Goal: Task Accomplishment & Management: Manage account settings

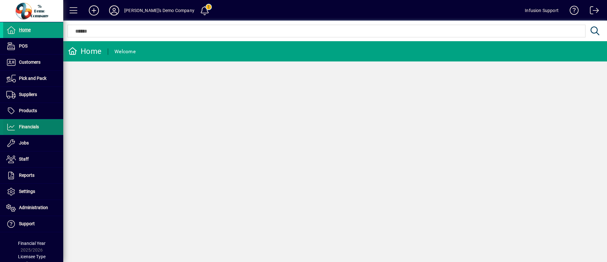
click at [27, 125] on span "Financials" at bounding box center [29, 126] width 20 height 5
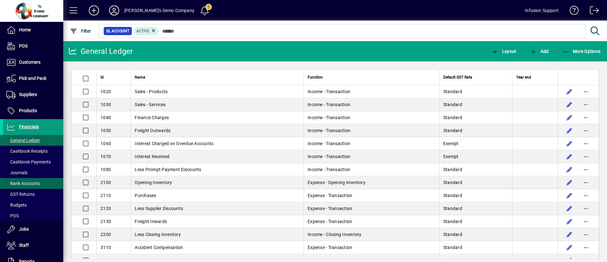
click at [26, 181] on span "Bank Accounts" at bounding box center [23, 183] width 34 height 5
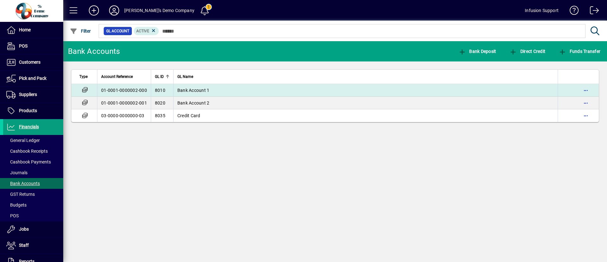
click at [201, 88] on span "Bank Account 1" at bounding box center [193, 90] width 32 height 5
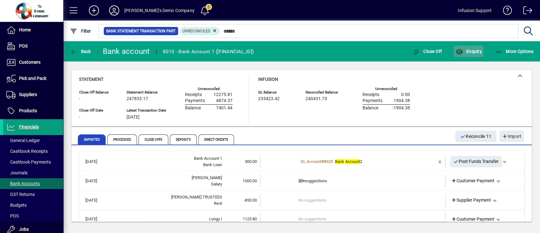
click at [450, 51] on span "Enquiry" at bounding box center [468, 51] width 26 height 5
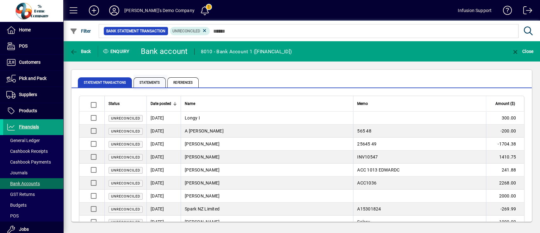
click at [154, 80] on span "Statements" at bounding box center [150, 82] width 32 height 10
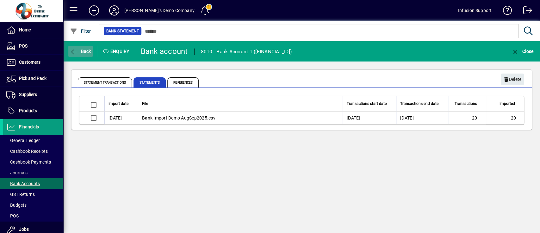
click at [88, 50] on span "Back" at bounding box center [80, 51] width 21 height 5
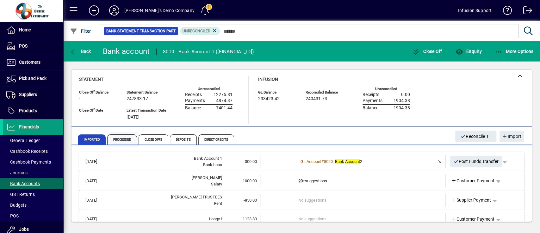
click at [121, 138] on span "Processed" at bounding box center [122, 139] width 30 height 10
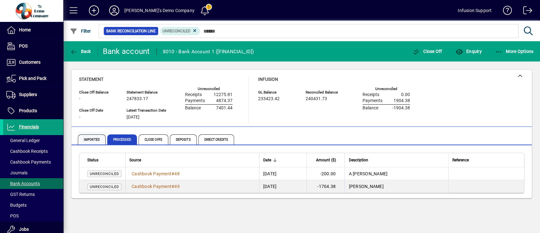
click at [96, 139] on span "Imported" at bounding box center [92, 139] width 28 height 10
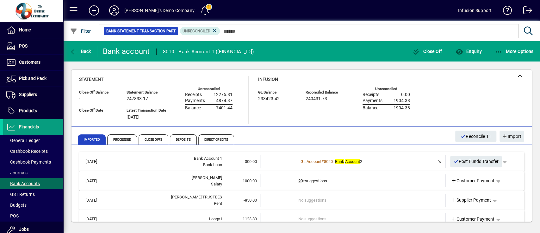
click at [442, 100] on div "Statement Close Off Balance - Close Off Date - Statement Balance 247833.17 Late…" at bounding box center [301, 99] width 445 height 47
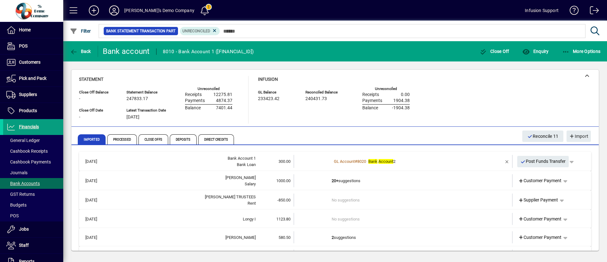
drag, startPoint x: 190, startPoint y: 95, endPoint x: 227, endPoint y: 99, distance: 37.3
click at [227, 99] on div "Receipts 12275.81 Payments 4874.37 Balance 7401.44" at bounding box center [208, 100] width 47 height 21
drag, startPoint x: 196, startPoint y: 115, endPoint x: 196, endPoint y: 110, distance: 4.7
click at [196, 114] on div "Unreconciled Receipts 12275.81 Payments 4874.37 Balance 7401.44" at bounding box center [208, 107] width 47 height 36
drag, startPoint x: 211, startPoint y: 93, endPoint x: 239, endPoint y: 93, distance: 27.2
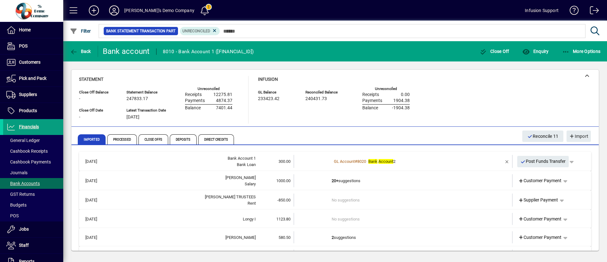
click at [239, 93] on div "Close Off Balance - Close Off Date - Statement Balance 247833.17 Latest Transac…" at bounding box center [160, 105] width 163 height 36
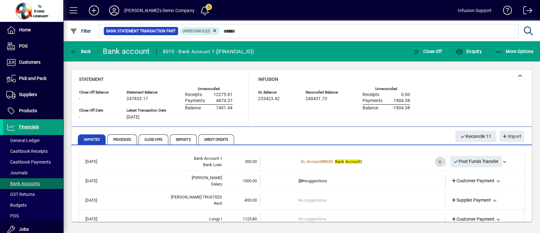
click at [433, 159] on span "button" at bounding box center [440, 161] width 15 height 15
drag, startPoint x: 184, startPoint y: 95, endPoint x: 233, endPoint y: 108, distance: 51.3
click at [233, 108] on div "Close Off Balance - Close Off Date - Statement Balance 247833.17 Latest Transac…" at bounding box center [160, 105] width 163 height 36
drag, startPoint x: 360, startPoint y: 93, endPoint x: 414, endPoint y: 112, distance: 56.7
click at [414, 112] on div "Infusion GL Balance 233423.42 Reconciled Balance 240431.73 Unreconciled Receipt…" at bounding box center [338, 99] width 161 height 47
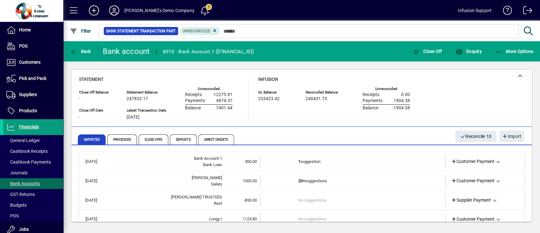
drag, startPoint x: 183, startPoint y: 94, endPoint x: 234, endPoint y: 110, distance: 53.4
click at [234, 110] on div "Close Off Balance - Close Off Date - Statement Balance 247833.17 Latest Transac…" at bounding box center [160, 105] width 163 height 36
click at [450, 98] on div "Statement Close Off Balance - Close Off Date - Statement Balance 247833.17 Late…" at bounding box center [301, 99] width 445 height 47
click at [245, 162] on span "300.00" at bounding box center [251, 161] width 12 height 5
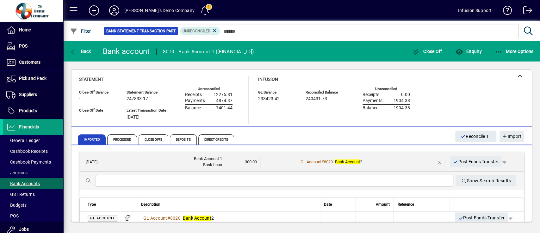
click at [190, 181] on input "text" at bounding box center [275, 181] width 348 height 8
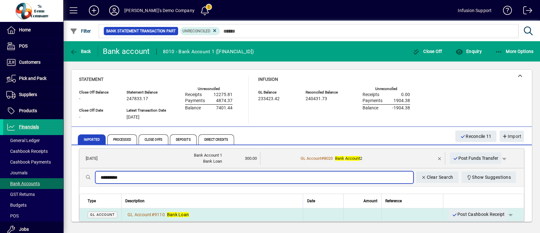
type input "*********"
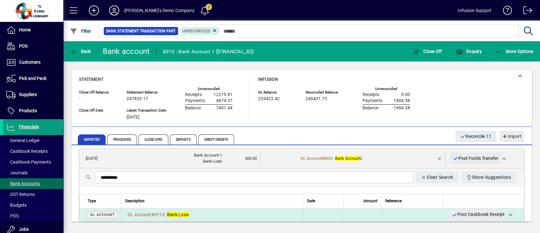
click at [229, 193] on div "GL Account # 9110 Bank Loan" at bounding box center [212, 214] width 174 height 6
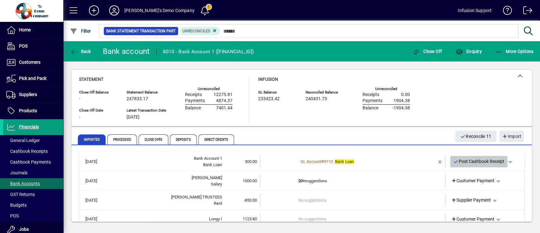
click at [450, 159] on span "Post Cashbook Receipt" at bounding box center [478, 161] width 51 height 10
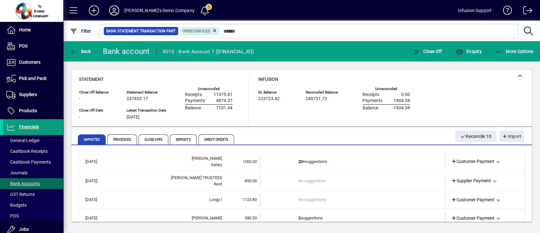
drag, startPoint x: 258, startPoint y: 98, endPoint x: 285, endPoint y: 100, distance: 26.6
click at [285, 100] on div "233723.42" at bounding box center [277, 98] width 38 height 7
drag, startPoint x: 281, startPoint y: 117, endPoint x: 256, endPoint y: 113, distance: 25.1
click at [280, 116] on div "Infusion GL Balance 233723.42 Reconciled Balance 240731.73 Unreconciled Receipt…" at bounding box center [338, 99] width 161 height 47
click at [314, 158] on td "20+ suggestions" at bounding box center [353, 161] width 110 height 13
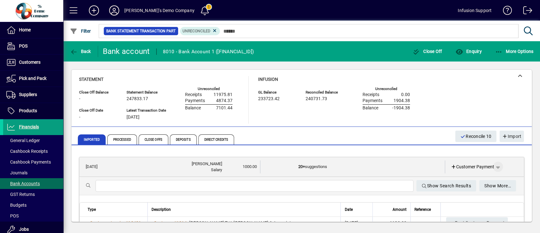
click at [450, 165] on span "button" at bounding box center [497, 166] width 15 height 15
click at [450, 167] on div at bounding box center [270, 116] width 540 height 233
click at [450, 166] on span "button" at bounding box center [497, 166] width 15 height 15
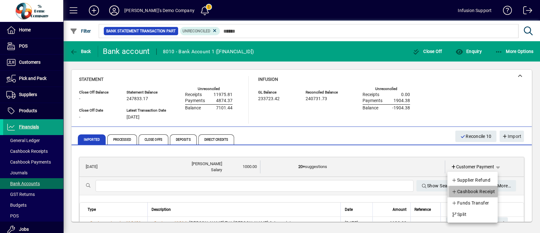
click at [450, 190] on span "Cashbook Receipt" at bounding box center [473, 191] width 44 height 8
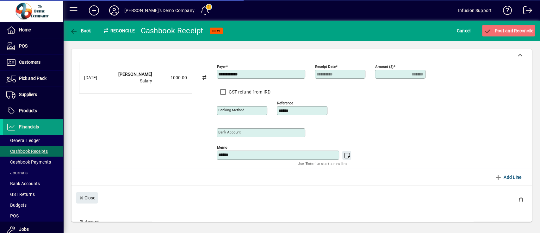
type input "**********"
type input "***"
type input "**********"
type input "*******"
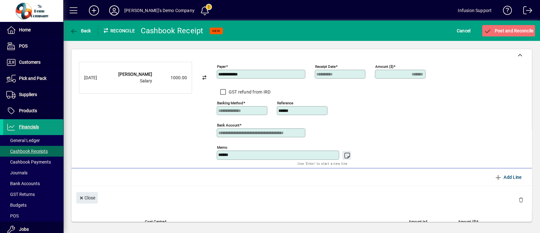
drag, startPoint x: 268, startPoint y: 153, endPoint x: 273, endPoint y: 153, distance: 5.1
click at [268, 154] on textarea "******" at bounding box center [278, 154] width 121 height 5
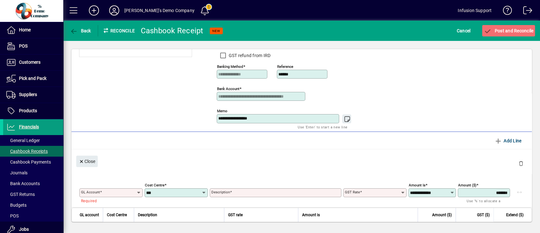
type textarea "**********"
click at [99, 191] on mat-label "GL Account" at bounding box center [90, 192] width 19 height 4
click at [99, 191] on input "GL Account" at bounding box center [108, 192] width 55 height 5
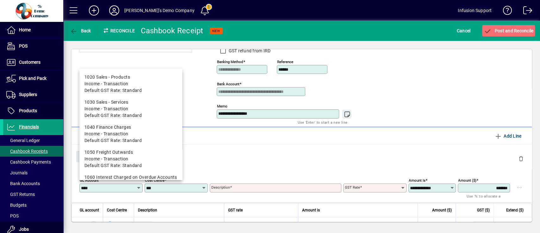
scroll to position [41, 0]
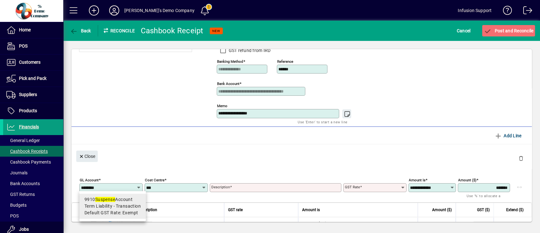
click at [101, 193] on em "Suspense" at bounding box center [105, 198] width 20 height 5
type input "****"
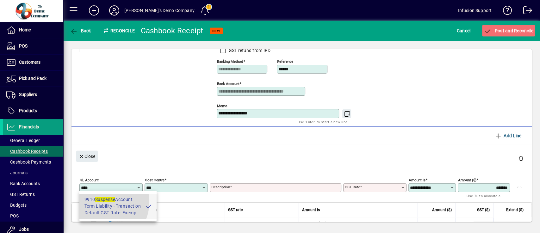
type input "**********"
type input "******"
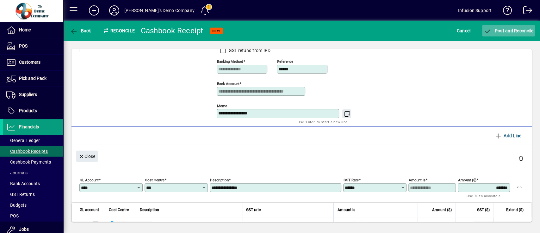
click at [450, 30] on span "Post and Reconcile" at bounding box center [509, 30] width 50 height 5
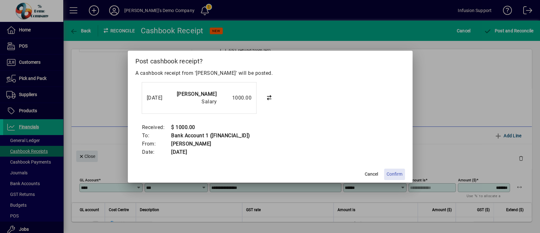
click at [400, 172] on span "Confirm" at bounding box center [395, 174] width 16 height 7
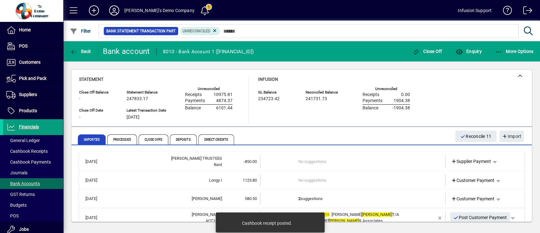
drag, startPoint x: 216, startPoint y: 108, endPoint x: 229, endPoint y: 108, distance: 13.3
click at [229, 108] on div "Balance 6101.44" at bounding box center [208, 107] width 47 height 6
click at [293, 113] on div "Infusion GL Balance 234723.42 Reconciled Balance 241731.73 Unreconciled Receipt…" at bounding box center [338, 99] width 161 height 47
click at [284, 160] on td at bounding box center [279, 161] width 38 height 13
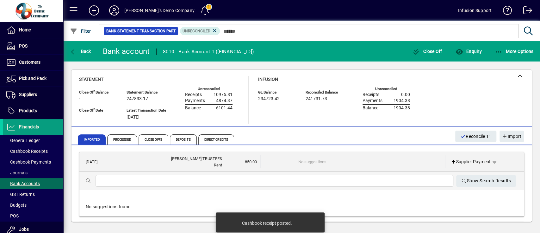
click at [231, 180] on input "text" at bounding box center [275, 181] width 348 height 8
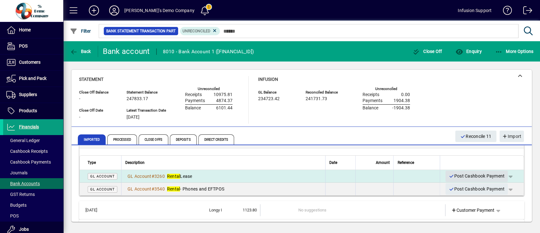
scroll to position [42, 0]
type input "******"
click at [450, 172] on span "Post Cashbook Payment" at bounding box center [477, 175] width 56 height 10
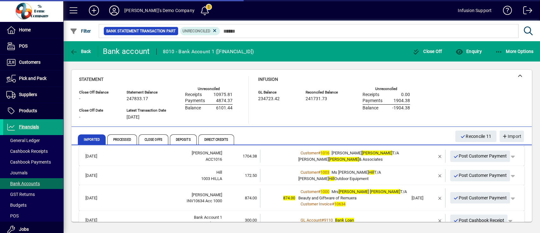
scroll to position [0, 0]
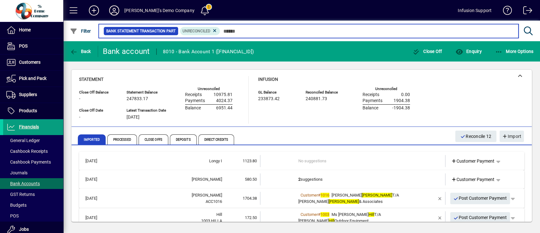
click at [232, 35] on mat-chip-set "Bank Statement Transaction Part Unreconciled" at bounding box center [308, 30] width 419 height 13
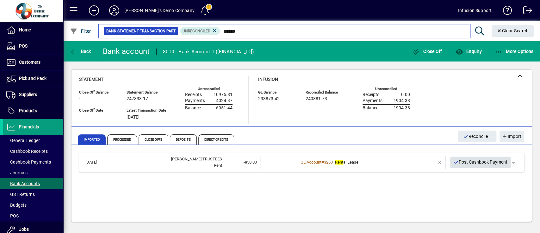
type input "******"
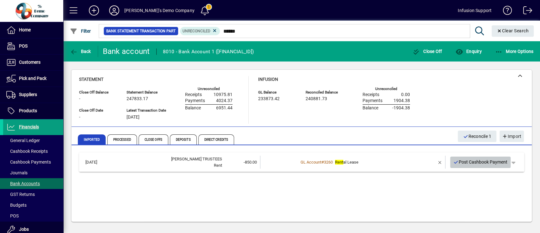
click at [450, 160] on span "Post Cashbook Payment" at bounding box center [480, 162] width 54 height 10
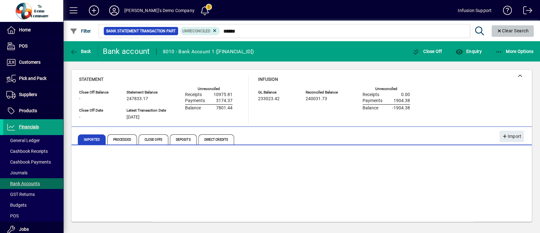
click at [450, 29] on span "Clear Search" at bounding box center [513, 30] width 32 height 5
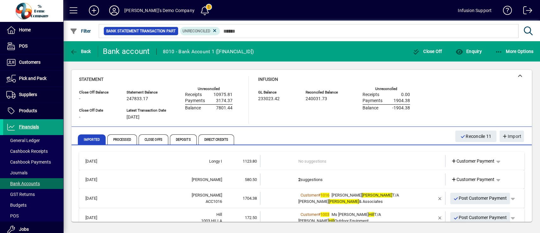
click at [278, 160] on td at bounding box center [279, 161] width 38 height 12
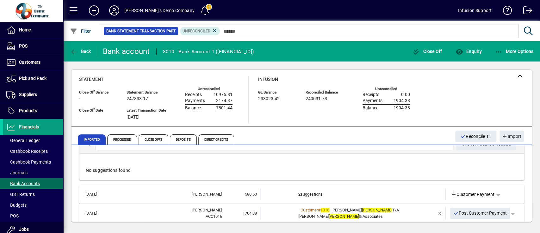
click at [271, 164] on div "Show Search Results No suggestions found" at bounding box center [301, 157] width 445 height 44
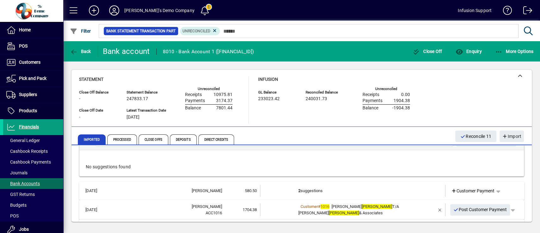
click at [270, 165] on div "No suggestions found" at bounding box center [301, 166] width 445 height 19
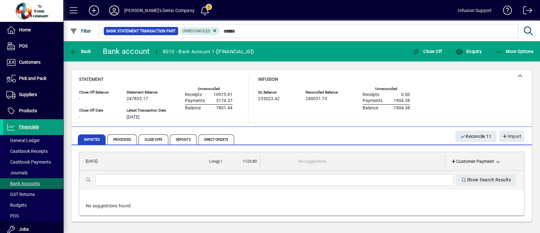
click at [258, 180] on input "text" at bounding box center [275, 180] width 348 height 8
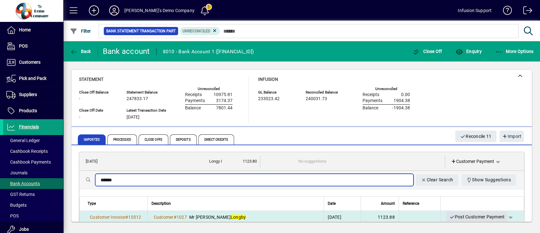
type input "******"
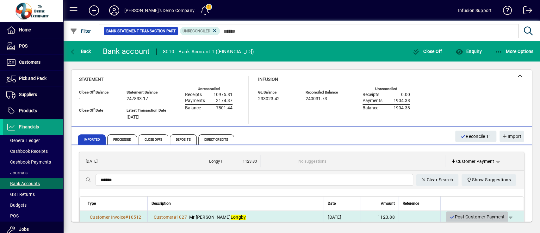
click at [450, 193] on span "Post Customer Payment" at bounding box center [476, 216] width 55 height 10
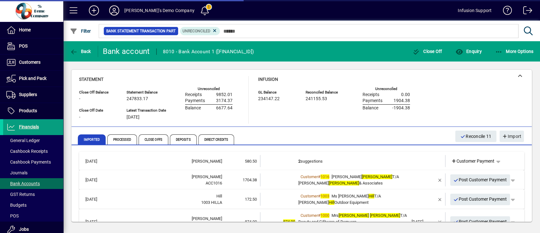
click at [260, 35] on mat-chip-set "Bank Statement Transaction Part Unreconciled" at bounding box center [308, 30] width 419 height 13
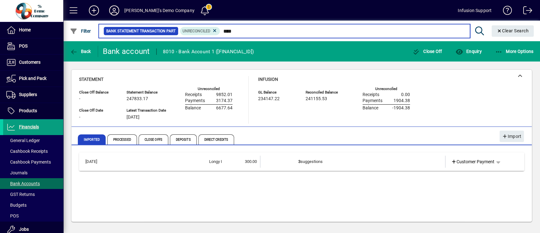
type input "****"
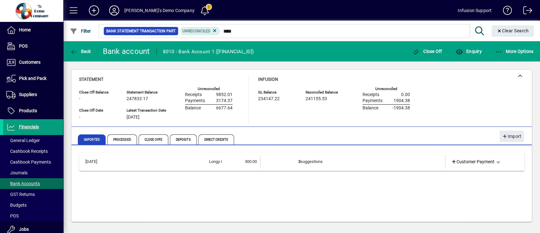
click at [304, 159] on td "3 suggestions" at bounding box center [353, 161] width 110 height 12
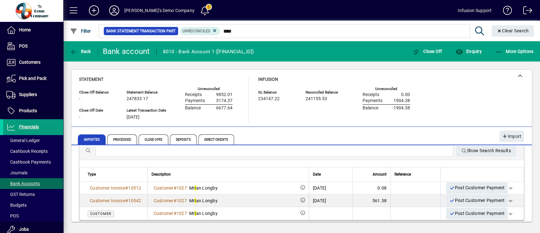
scroll to position [33, 0]
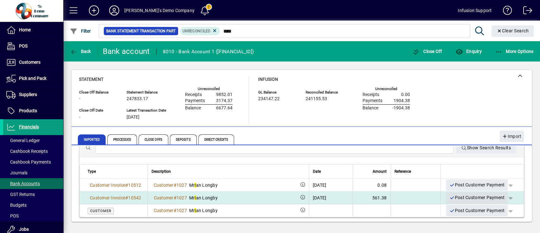
click at [450, 193] on span "Post Customer Payment" at bounding box center [476, 197] width 55 height 10
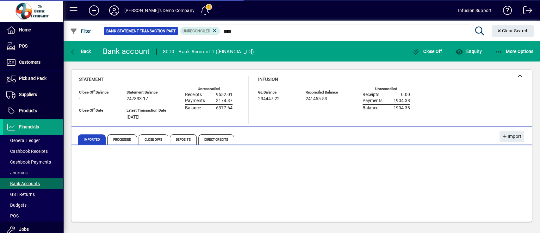
scroll to position [31, 0]
click at [450, 25] on div at bounding box center [336, 24] width 477 height 7
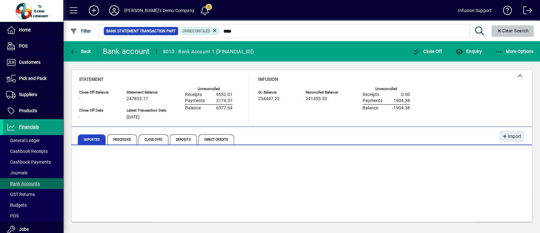
click at [450, 31] on span "Clear Search" at bounding box center [513, 30] width 32 height 5
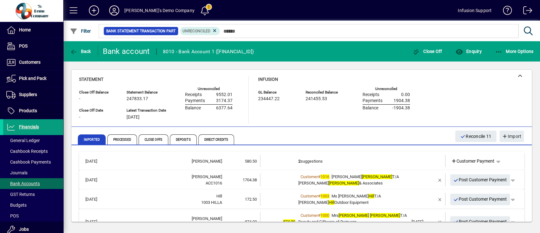
click at [382, 159] on td "2 suggestions" at bounding box center [353, 161] width 110 height 12
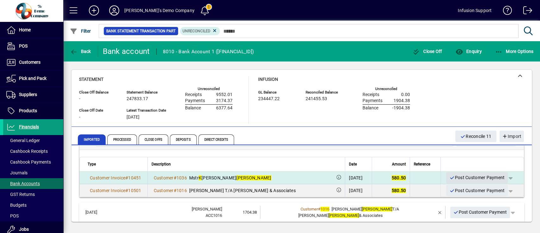
scroll to position [40, 0]
click at [450, 173] on span "Post Customer Payment" at bounding box center [476, 177] width 55 height 10
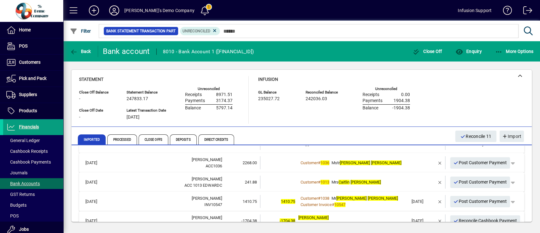
scroll to position [172, 0]
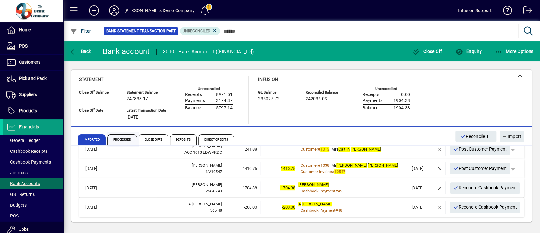
click at [129, 137] on span "Processed" at bounding box center [122, 139] width 30 height 10
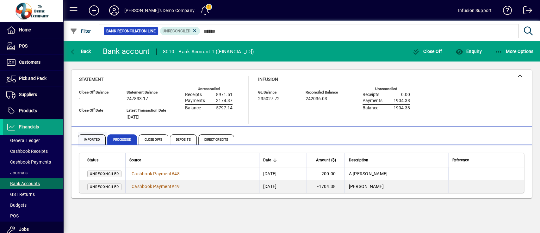
click at [86, 138] on span "Imported" at bounding box center [92, 139] width 28 height 10
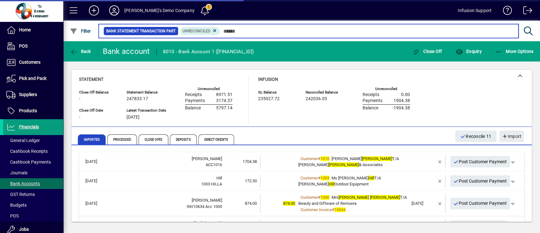
scroll to position [172, 0]
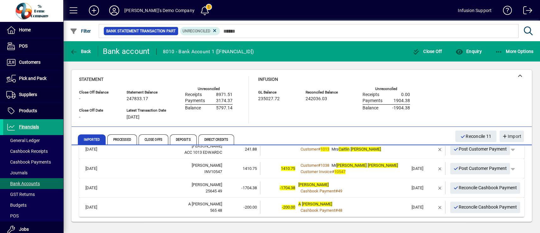
click at [370, 185] on div "[PERSON_NAME]" at bounding box center [353, 184] width 110 height 6
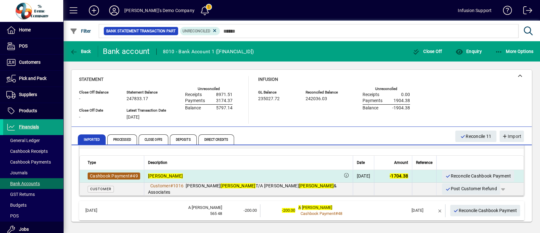
scroll to position [248, 0]
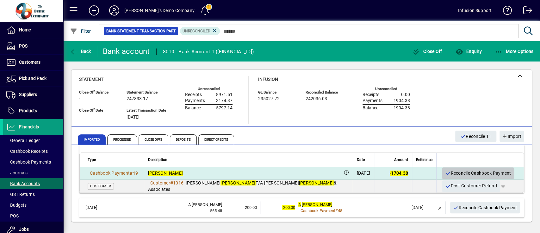
click at [450, 170] on span "Reconcile Cashbook Payment" at bounding box center [478, 173] width 66 height 10
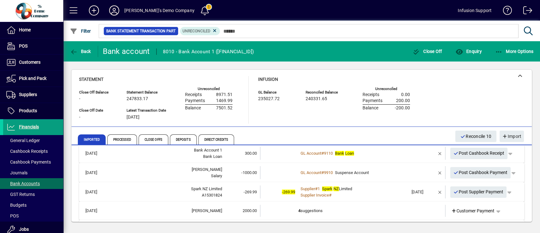
scroll to position [0, 0]
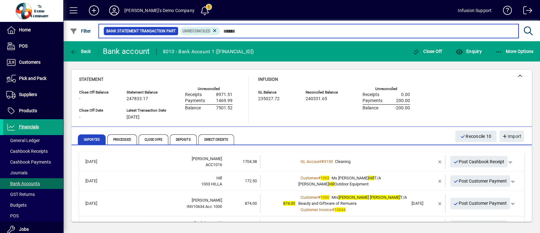
click at [255, 30] on input "text" at bounding box center [366, 31] width 293 height 9
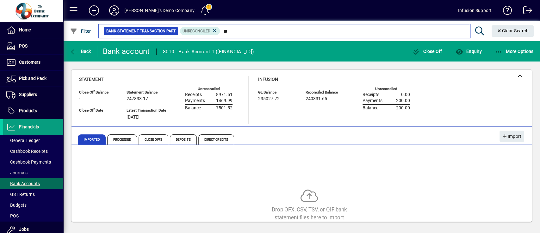
type input "*"
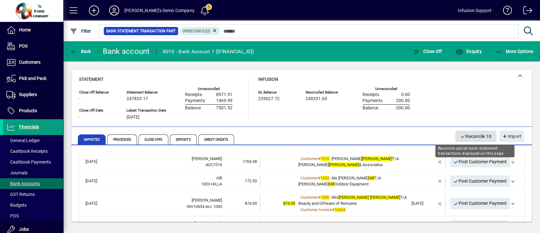
click at [450, 134] on span "Reconcile 10" at bounding box center [475, 136] width 31 height 10
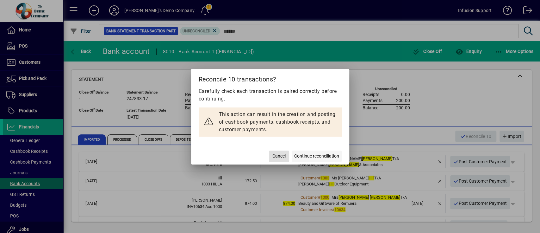
click at [317, 153] on span "Continue reconciliation" at bounding box center [316, 156] width 45 height 7
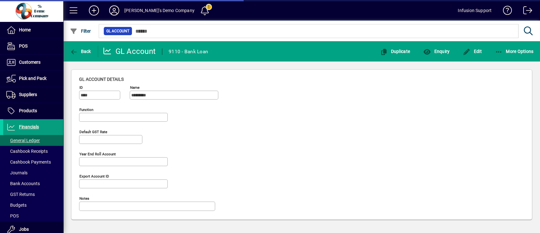
type input "**********"
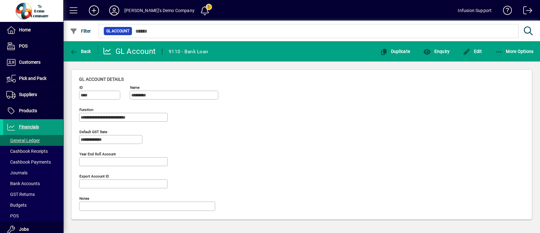
click at [77, 141] on div "**********" at bounding box center [302, 144] width 460 height 149
drag, startPoint x: 344, startPoint y: 150, endPoint x: 270, endPoint y: 61, distance: 115.7
click at [337, 130] on div "**********" at bounding box center [301, 146] width 445 height 140
